Goal: Find specific page/section

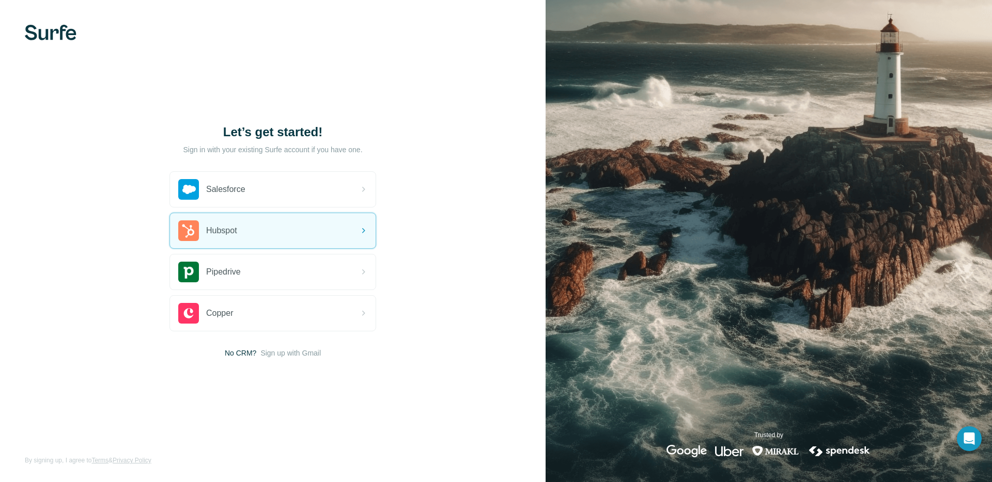
click at [69, 29] on img at bounding box center [51, 32] width 52 height 15
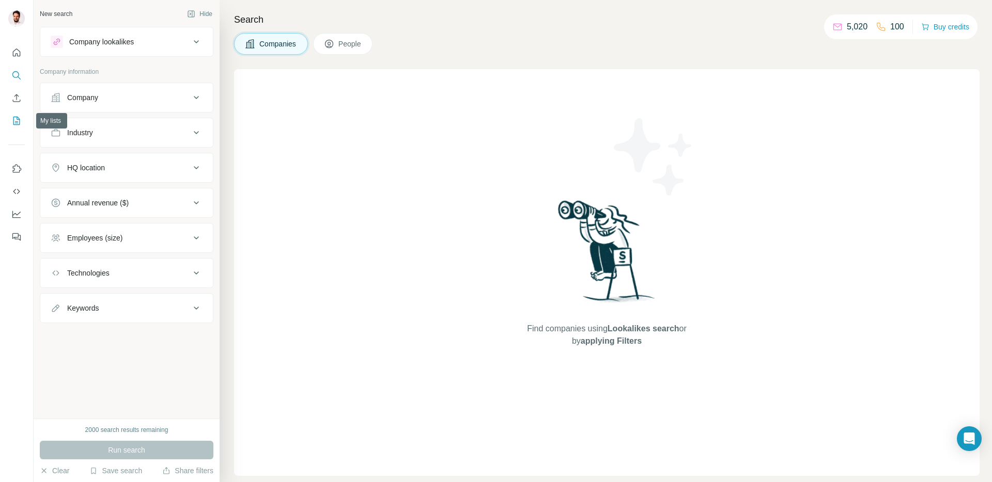
click at [9, 125] on button "My lists" at bounding box center [16, 121] width 17 height 19
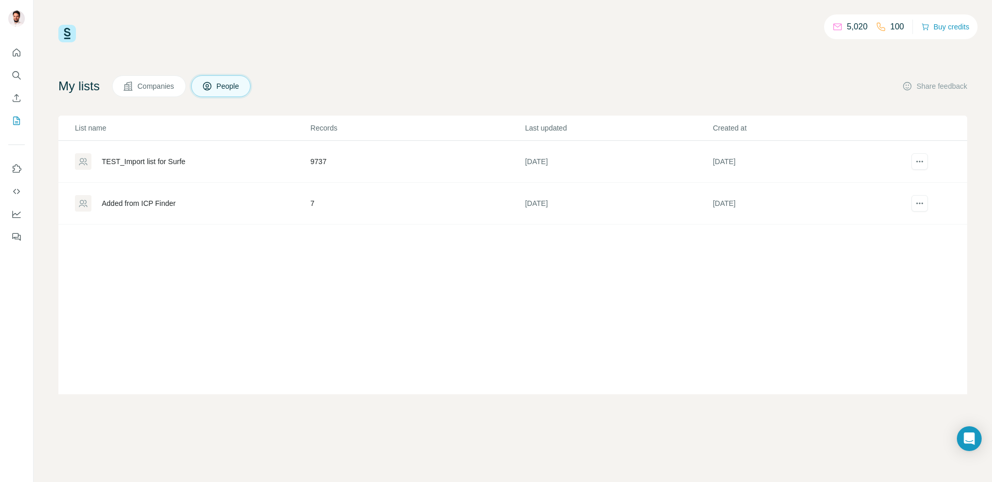
click at [154, 82] on span "Companies" at bounding box center [156, 86] width 38 height 10
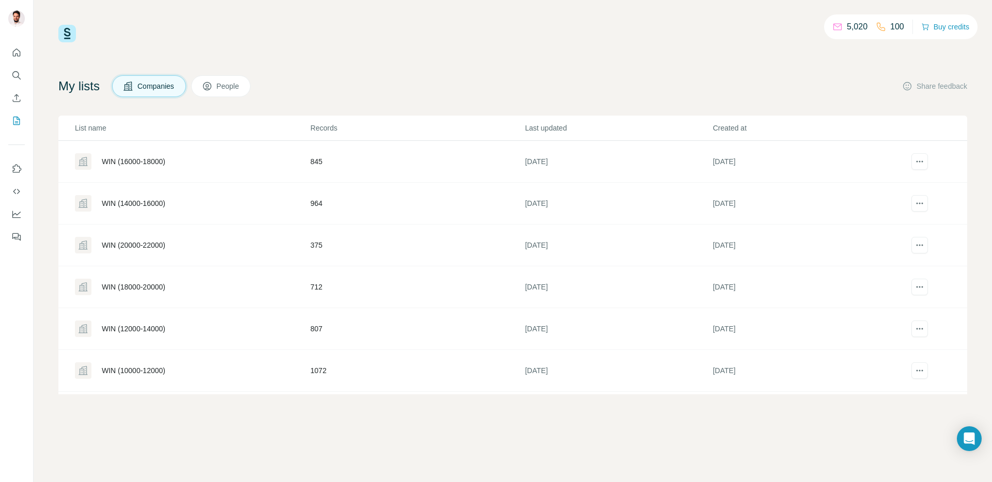
click at [134, 328] on div "WIN (12000-14000)" at bounding box center [134, 329] width 64 height 10
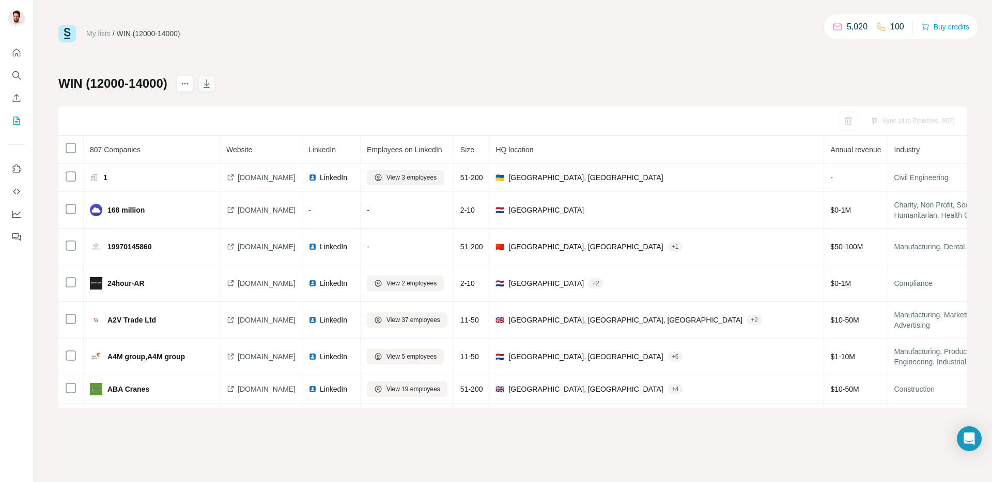
click at [211, 84] on icon "button" at bounding box center [206, 84] width 10 height 10
